Goal: Task Accomplishment & Management: Use online tool/utility

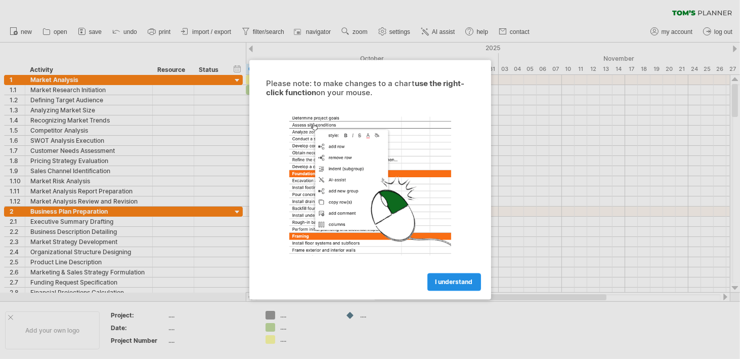
click at [456, 283] on span "I understand" at bounding box center [453, 282] width 37 height 8
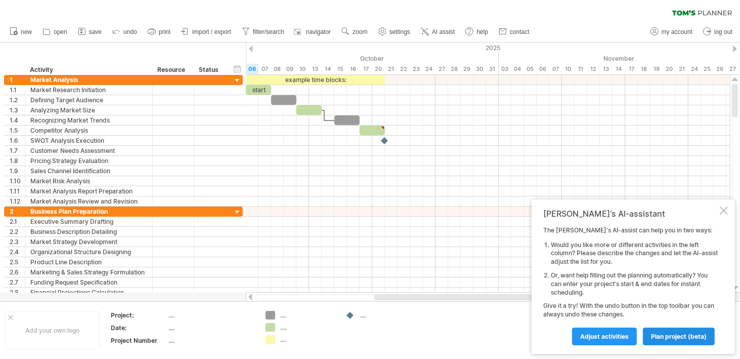
click at [687, 334] on span "plan project (beta)" at bounding box center [679, 336] width 56 height 8
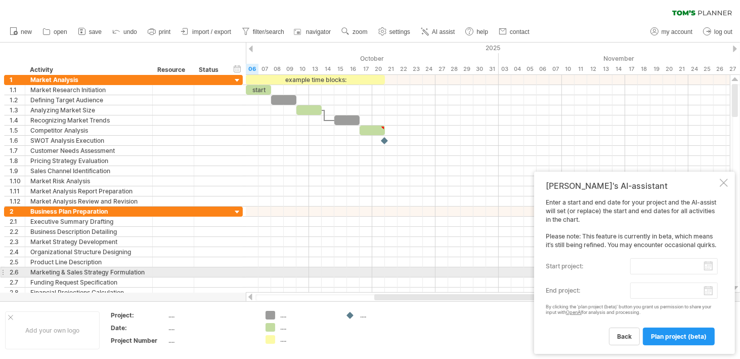
click at [710, 268] on input "start project:" at bounding box center [673, 266] width 87 height 16
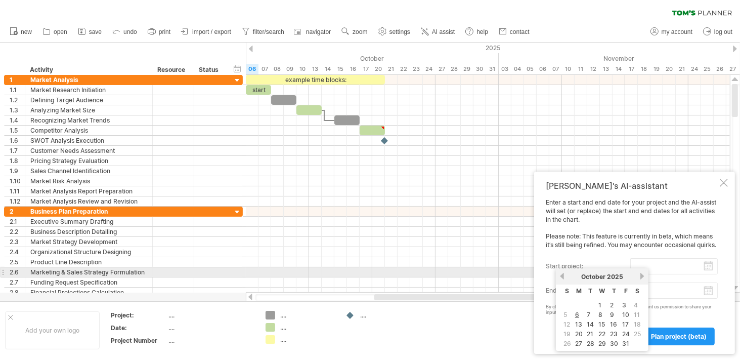
click at [563, 275] on link "previous" at bounding box center [562, 276] width 8 height 8
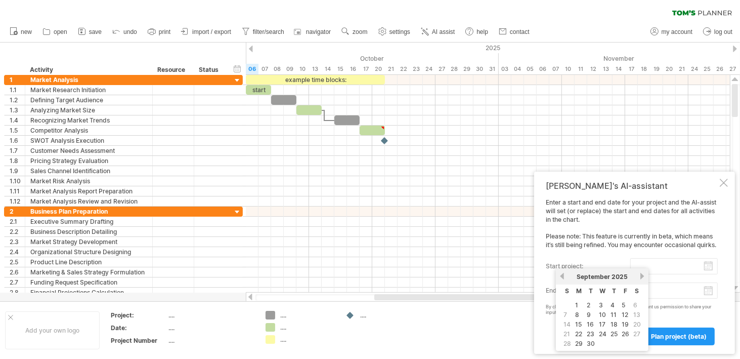
click at [634, 324] on span "20" at bounding box center [637, 324] width 10 height 10
click at [636, 321] on span "20" at bounding box center [637, 324] width 10 height 10
click at [578, 330] on link "22" at bounding box center [578, 334] width 9 height 10
type input "********"
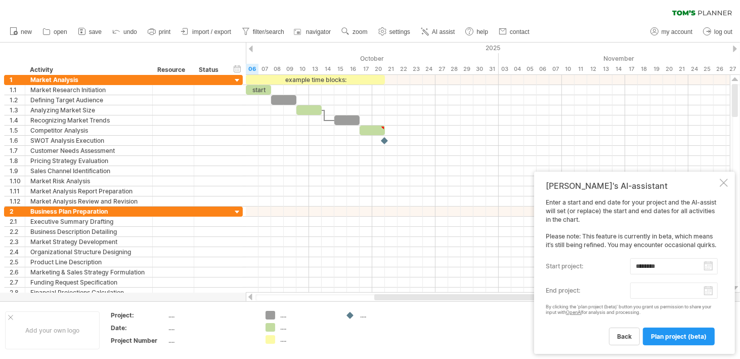
click at [710, 295] on body "progress(100%) Trying to reach [DOMAIN_NAME] Connected again... 0% clear filter…" at bounding box center [370, 180] width 740 height 361
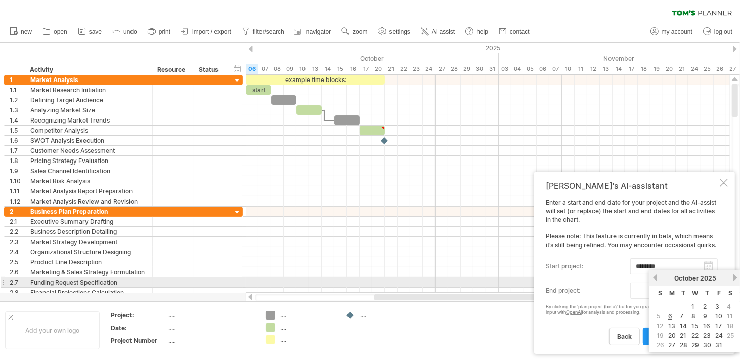
click at [734, 277] on link "next" at bounding box center [735, 278] width 8 height 8
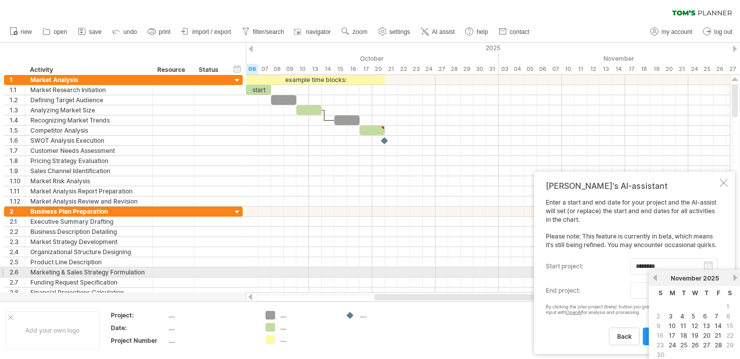
click at [734, 277] on link "next" at bounding box center [735, 278] width 8 height 8
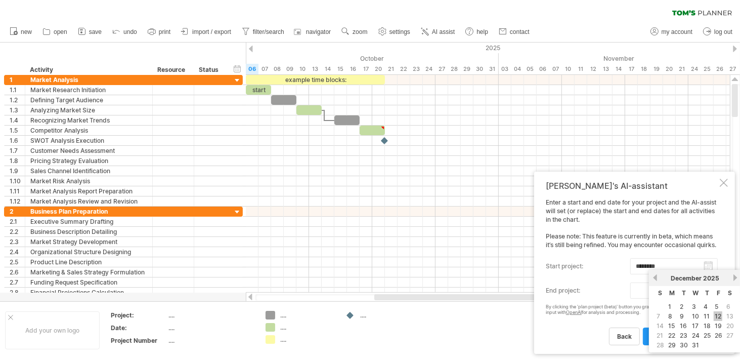
click at [719, 314] on link "12" at bounding box center [718, 316] width 9 height 10
type input "********"
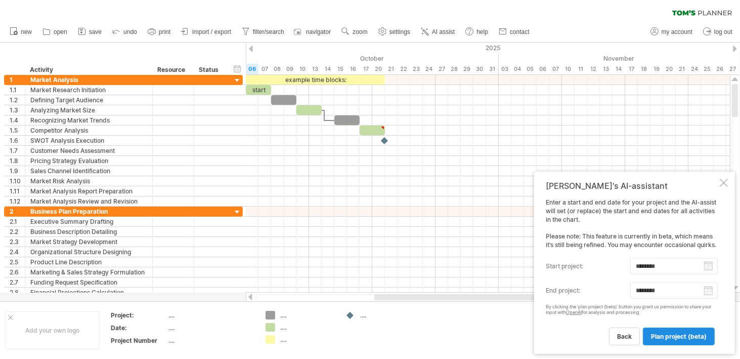
click at [687, 337] on span "plan project (beta)" at bounding box center [679, 336] width 56 height 8
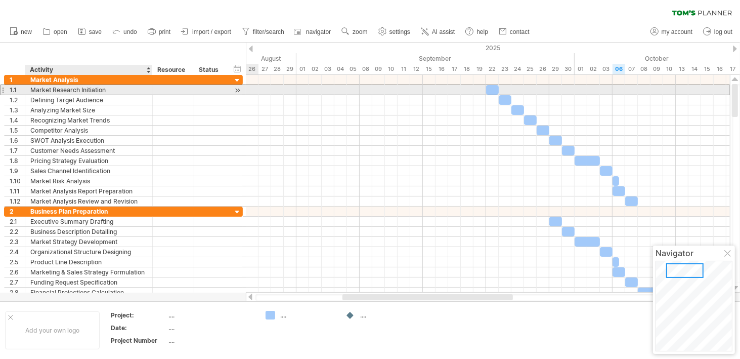
click at [106, 88] on div "Market Research Initiation" at bounding box center [88, 90] width 117 height 10
click at [121, 87] on input "**********" at bounding box center [88, 90] width 117 height 10
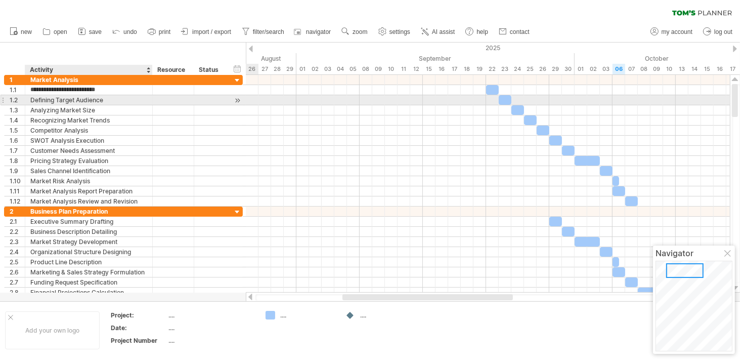
click at [120, 98] on div "Defining Target Audience" at bounding box center [88, 100] width 117 height 10
